Goal: Task Accomplishment & Management: Manage account settings

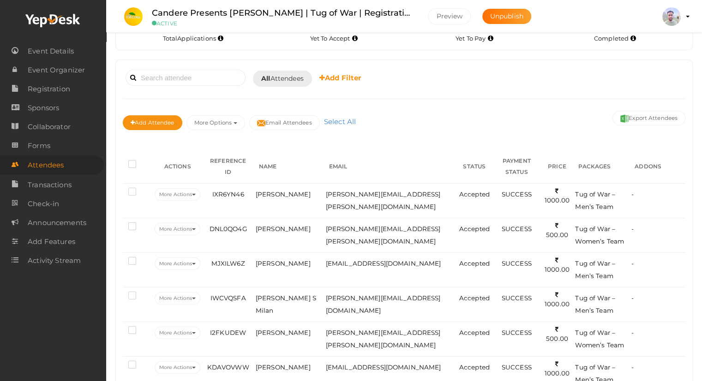
scroll to position [67, 0]
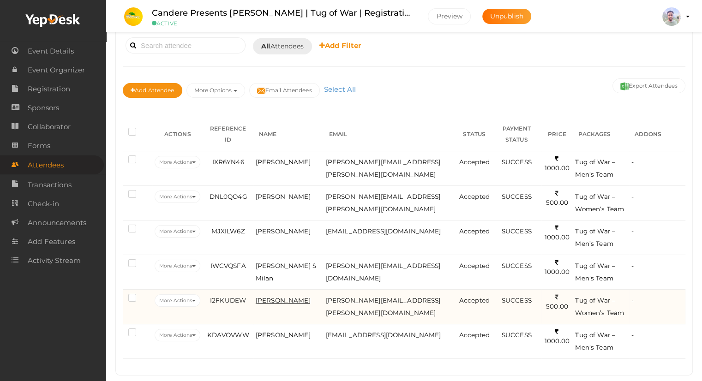
click at [302, 297] on span "Chaithra Premraj" at bounding box center [283, 300] width 55 height 7
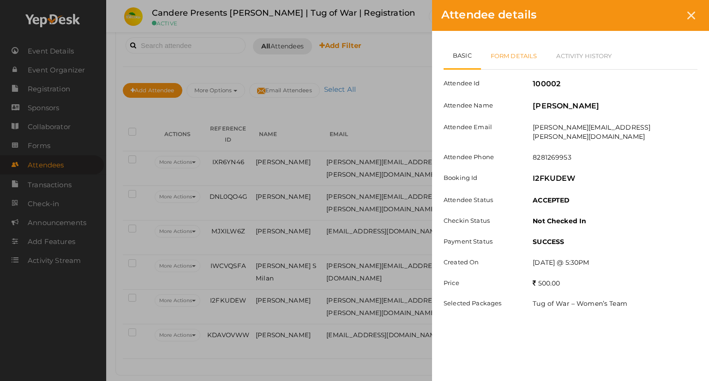
click at [533, 53] on link "Form Details" at bounding box center [514, 55] width 66 height 27
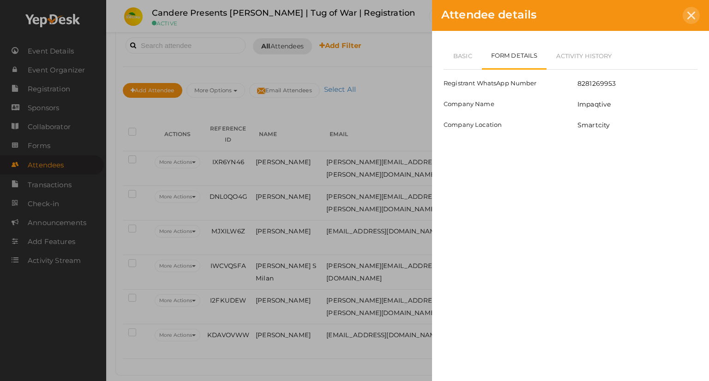
click at [692, 15] on icon at bounding box center [691, 16] width 8 height 8
